Goal: Task Accomplishment & Management: Use online tool/utility

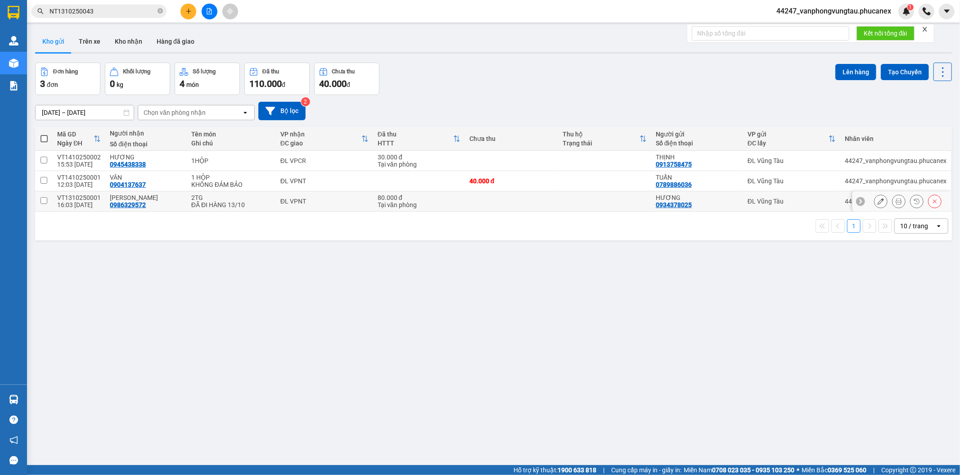
click at [43, 202] on input "checkbox" at bounding box center [44, 200] width 7 height 7
checkbox input "true"
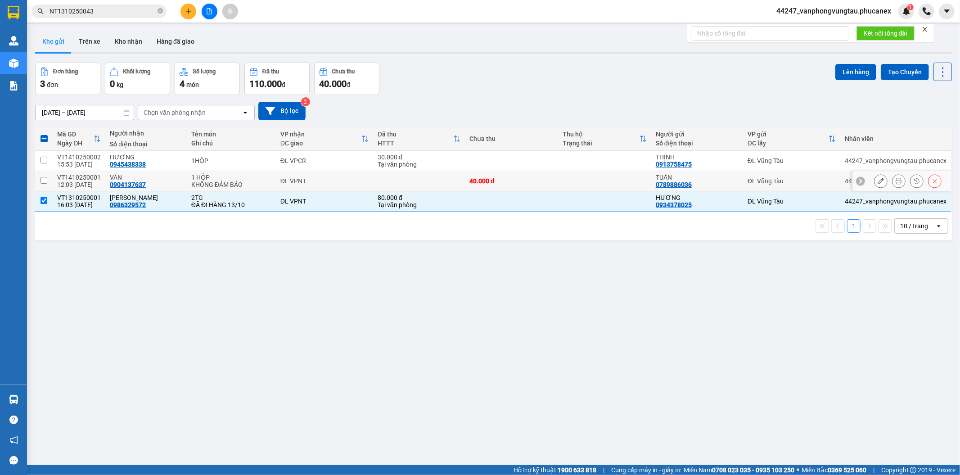
click at [42, 182] on input "checkbox" at bounding box center [44, 180] width 7 height 7
checkbox input "true"
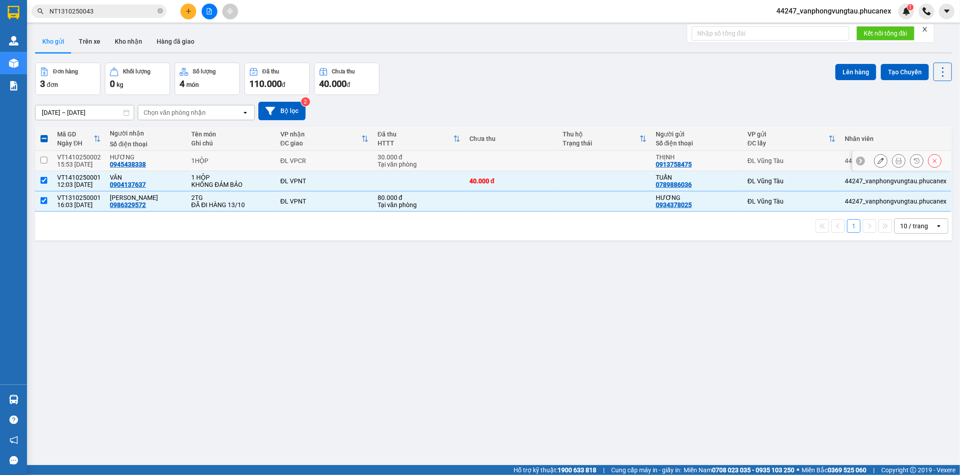
click at [46, 162] on input "checkbox" at bounding box center [44, 160] width 7 height 7
checkbox input "true"
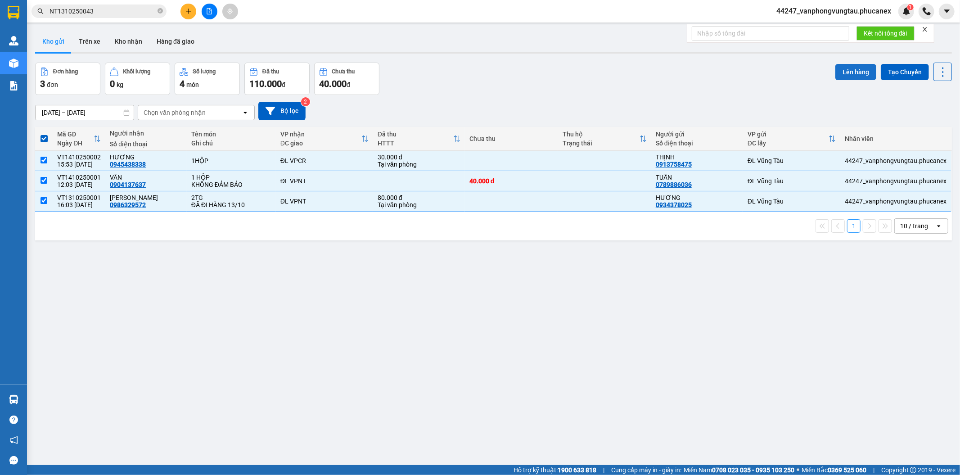
click at [852, 74] on button "Lên hàng" at bounding box center [855, 72] width 41 height 16
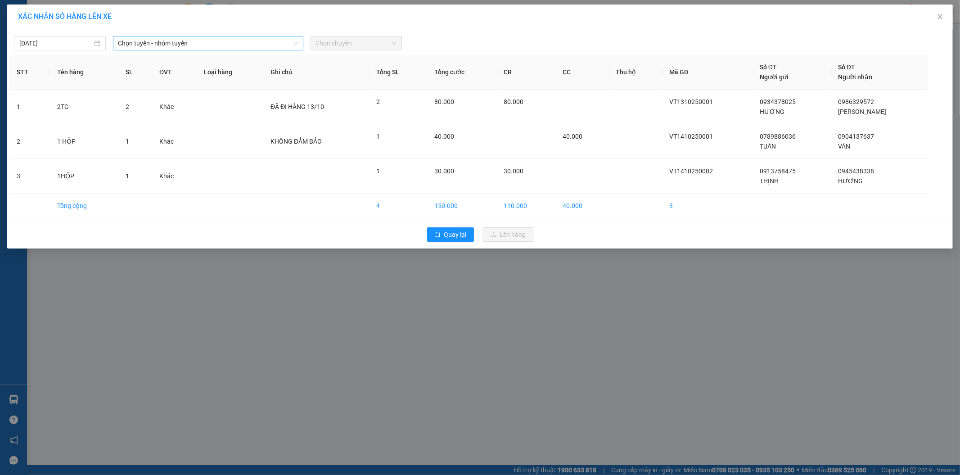
click at [150, 42] on span "Chọn tuyến - nhóm tuyến" at bounding box center [208, 43] width 180 height 14
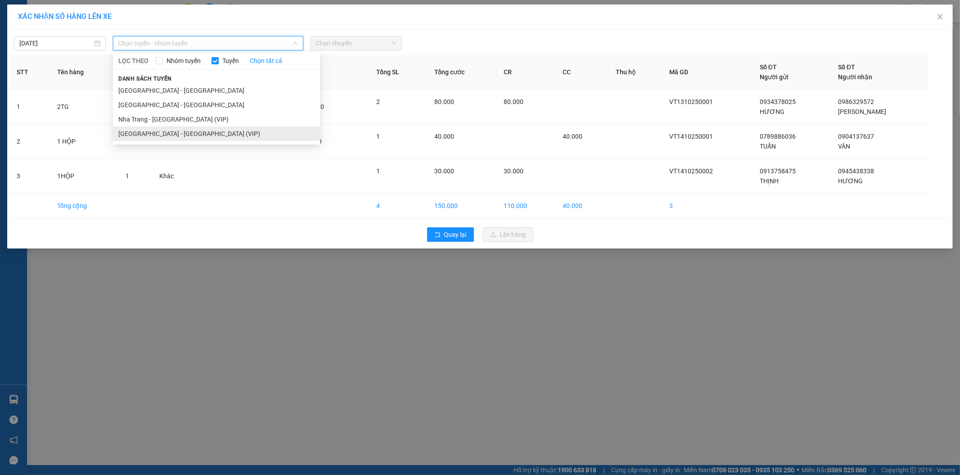
click at [147, 137] on li "Sài Gòn - Nha Trang (VIP)" at bounding box center [216, 133] width 207 height 14
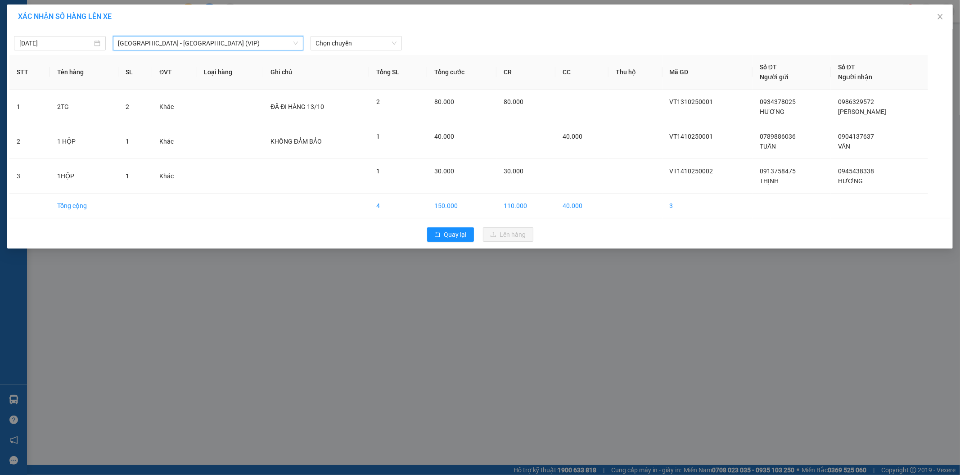
click at [356, 52] on div "14/10/2025 Sài Gòn - Nha Trang (VIP) Sài Gòn - Nha Trang (VIP) LỌC THEO Nhóm tu…" at bounding box center [480, 138] width 946 height 219
click at [358, 46] on span "Chọn chuyến" at bounding box center [356, 43] width 81 height 14
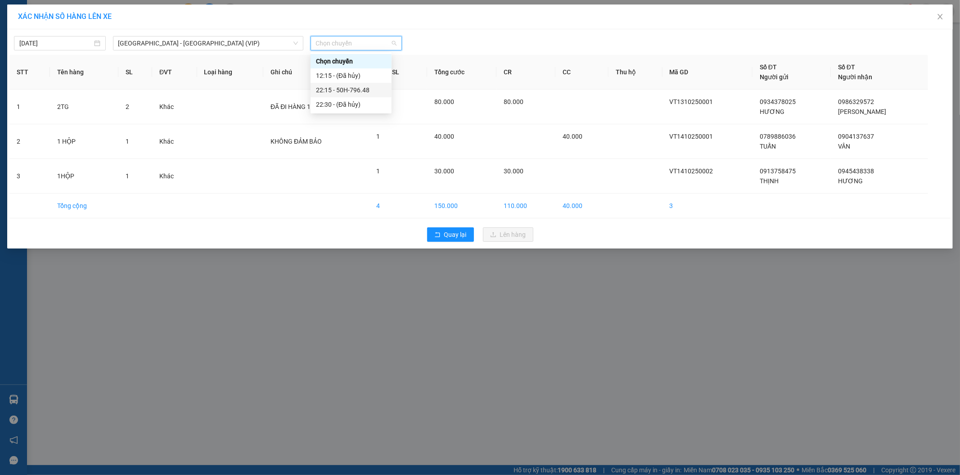
click at [335, 88] on div "22:15 - 50H-796.48" at bounding box center [351, 90] width 70 height 10
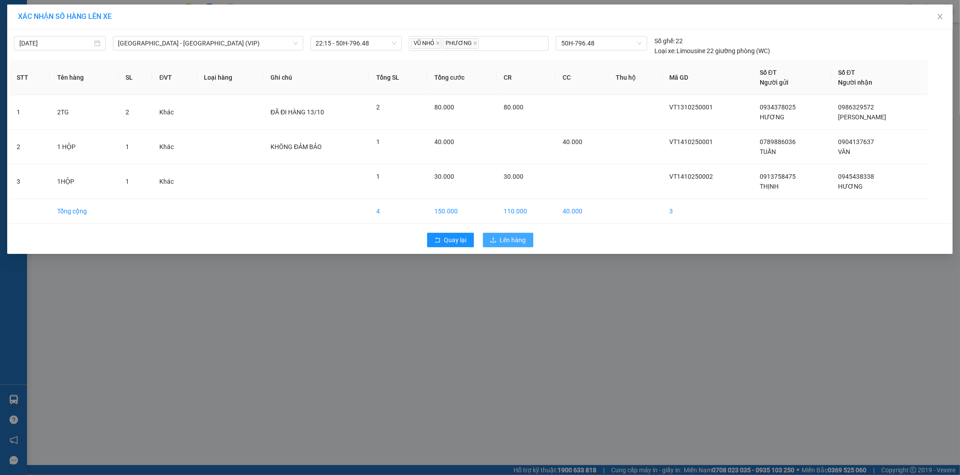
click at [521, 237] on span "Lên hàng" at bounding box center [513, 240] width 26 height 10
